Goal: Task Accomplishment & Management: Complete application form

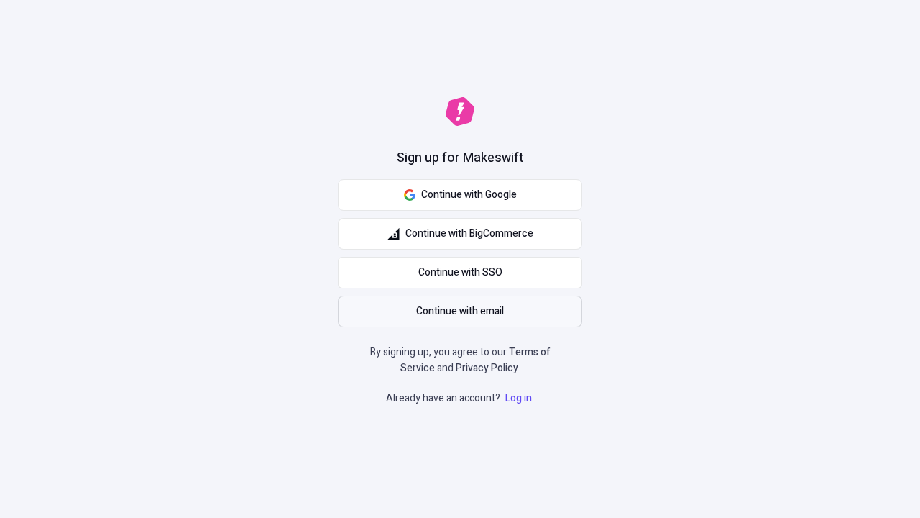
click at [460, 311] on span "Continue with email" at bounding box center [460, 311] width 88 height 16
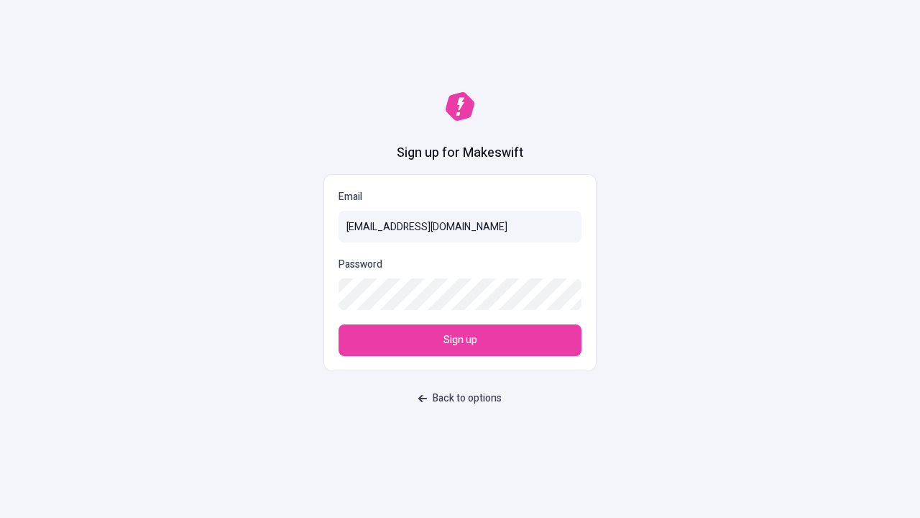
type input "[EMAIL_ADDRESS][DOMAIN_NAME]"
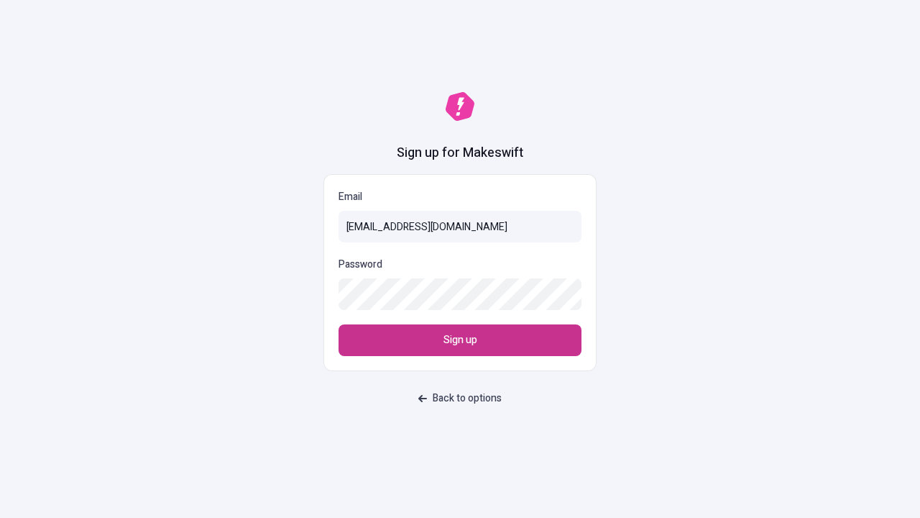
click at [460, 340] on span "Sign up" at bounding box center [461, 340] width 34 height 16
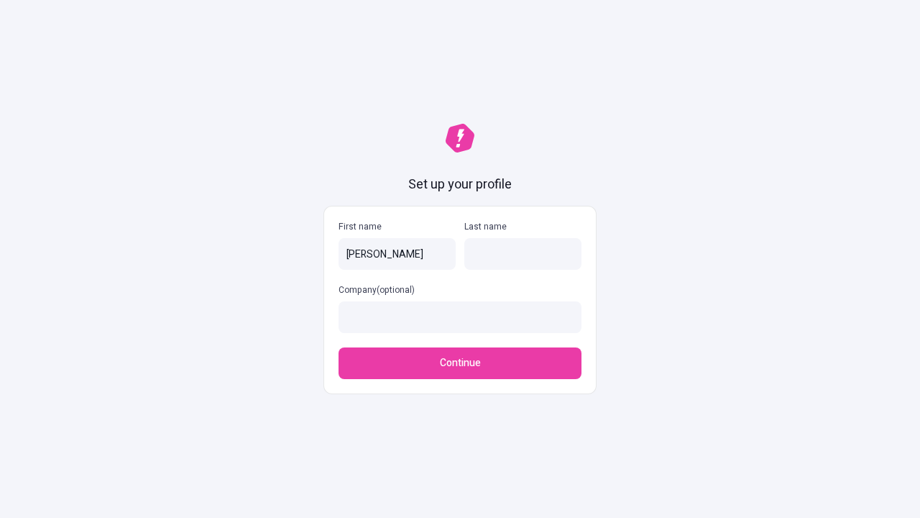
type input "[PERSON_NAME]"
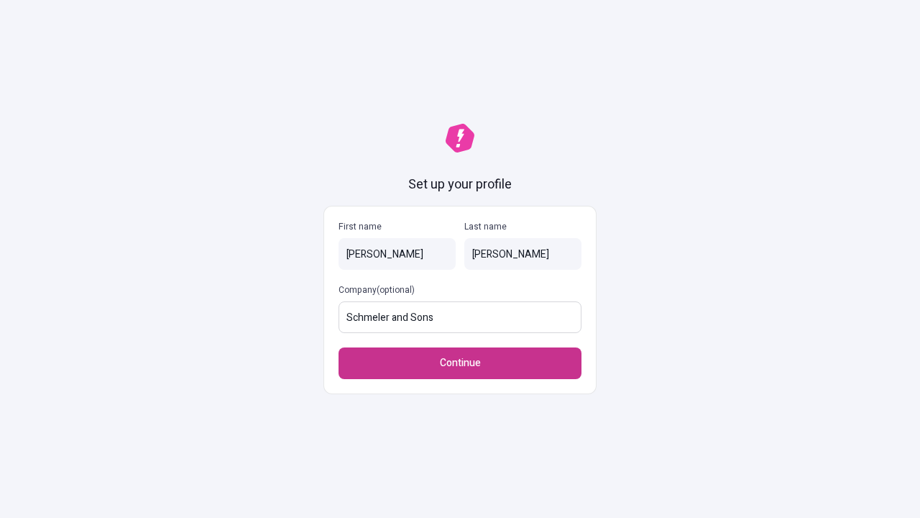
type input "Schmeler and Sons"
click at [460, 363] on span "Continue" at bounding box center [460, 363] width 41 height 16
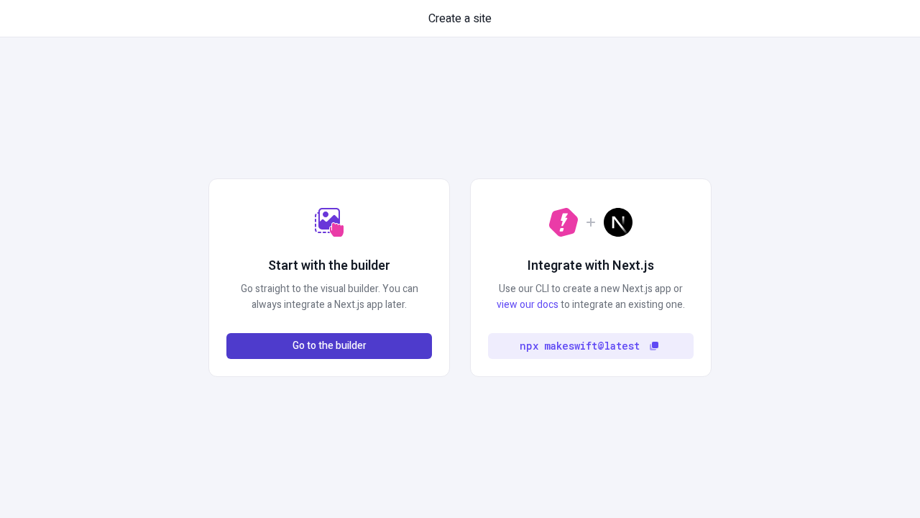
click at [329, 346] on span "Go to the builder" at bounding box center [330, 346] width 74 height 16
